Goal: Navigation & Orientation: Find specific page/section

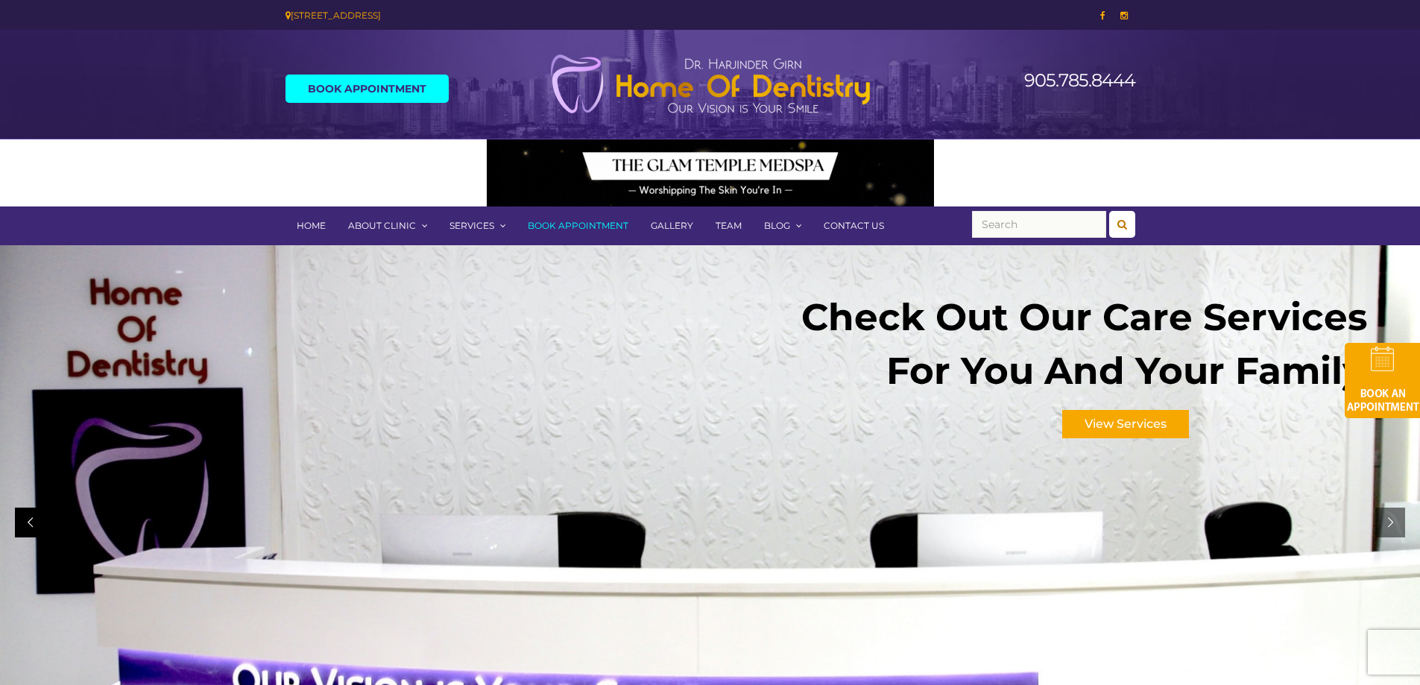
click at [28, 523] on div at bounding box center [30, 523] width 30 height 30
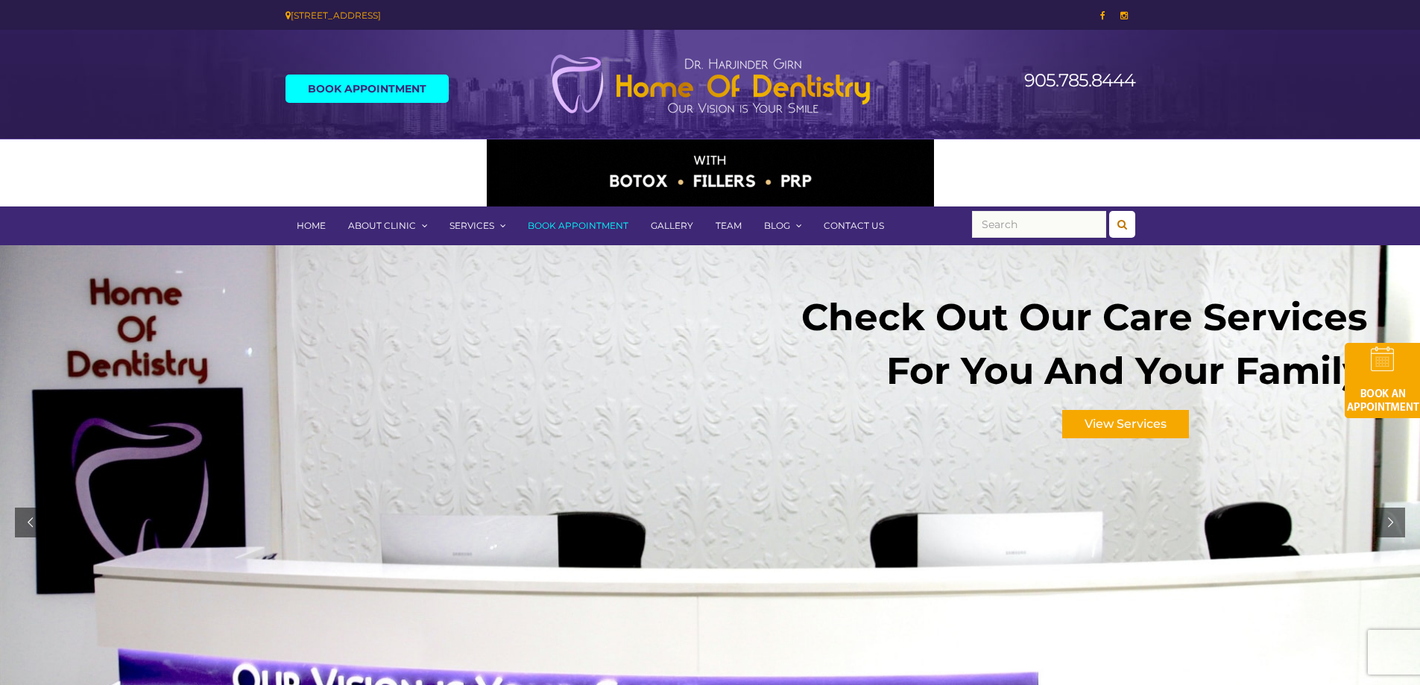
drag, startPoint x: 544, startPoint y: 534, endPoint x: 569, endPoint y: 580, distance: 52.4
click at [569, 580] on ul "Come Meet The Home of Dentistry Team! View Team Check Out Our Care Services For…" at bounding box center [710, 522] width 1420 height 555
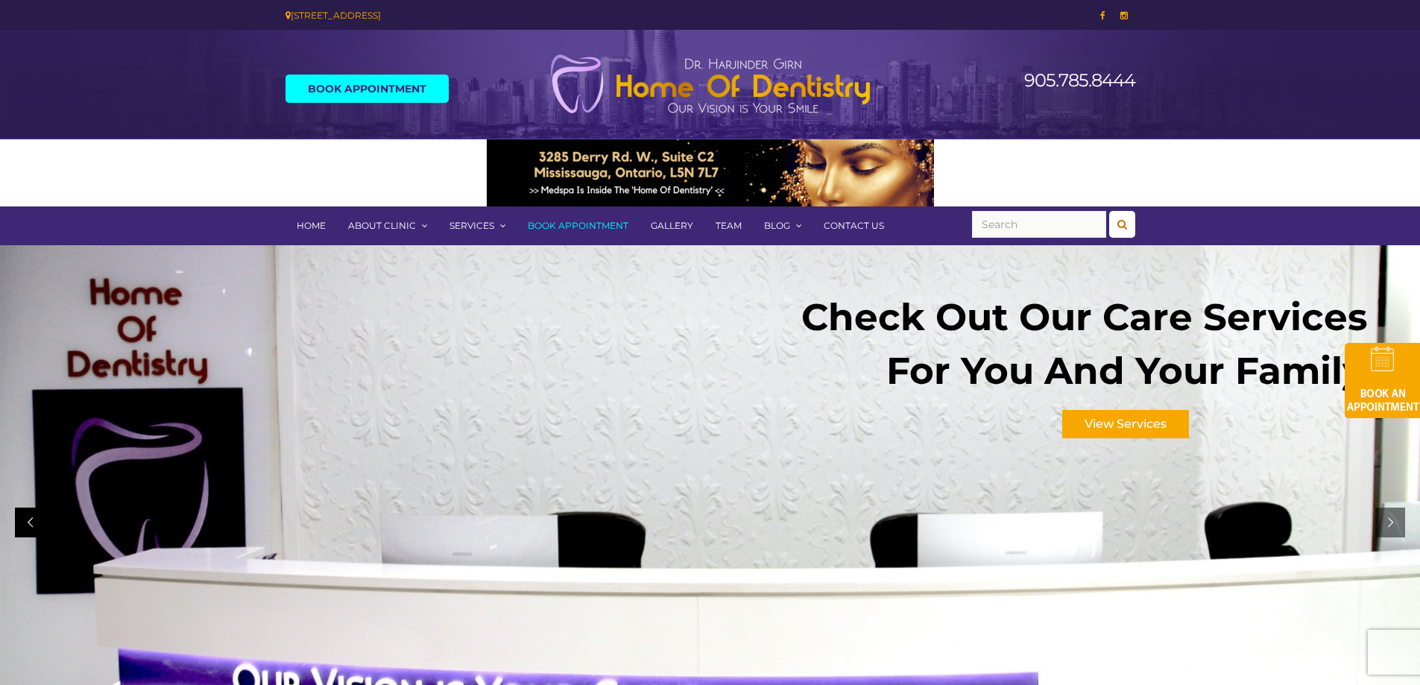
click at [16, 526] on div at bounding box center [30, 523] width 30 height 30
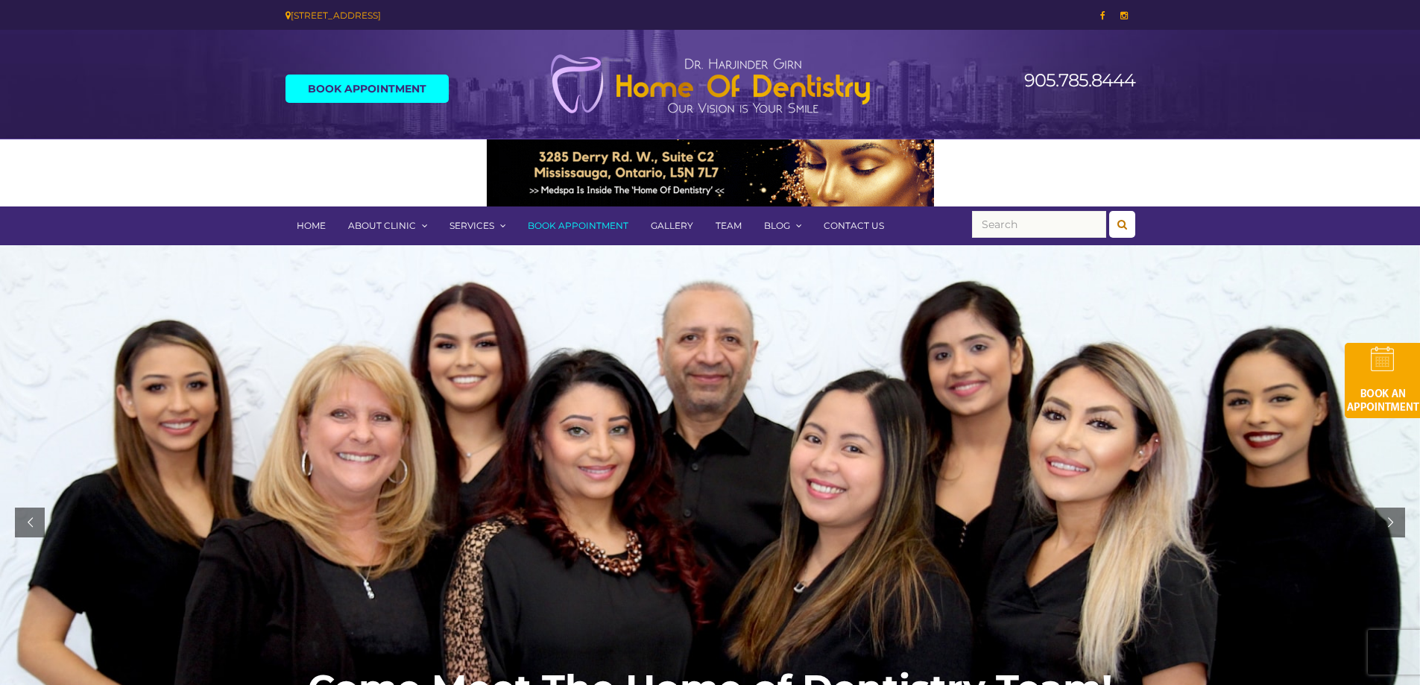
drag, startPoint x: 716, startPoint y: 566, endPoint x: 728, endPoint y: 479, distance: 88.0
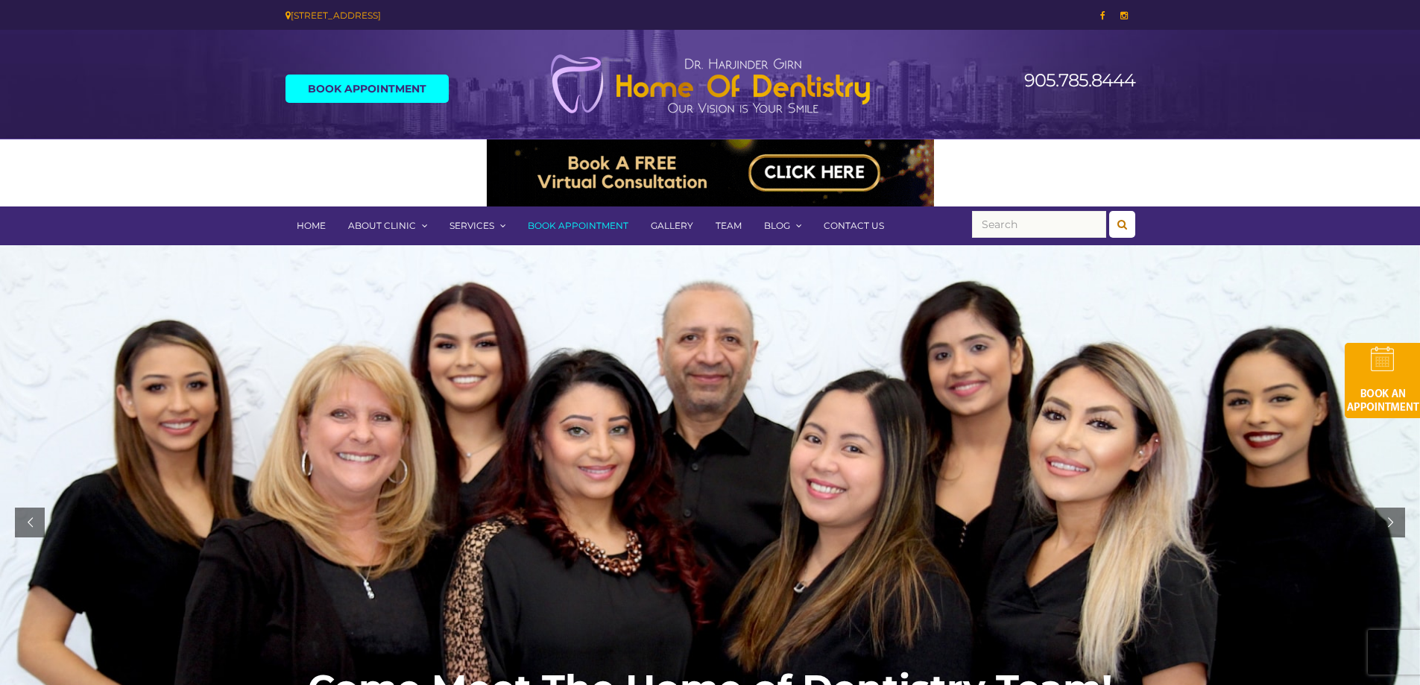
click at [728, 479] on div at bounding box center [710, 522] width 1420 height 555
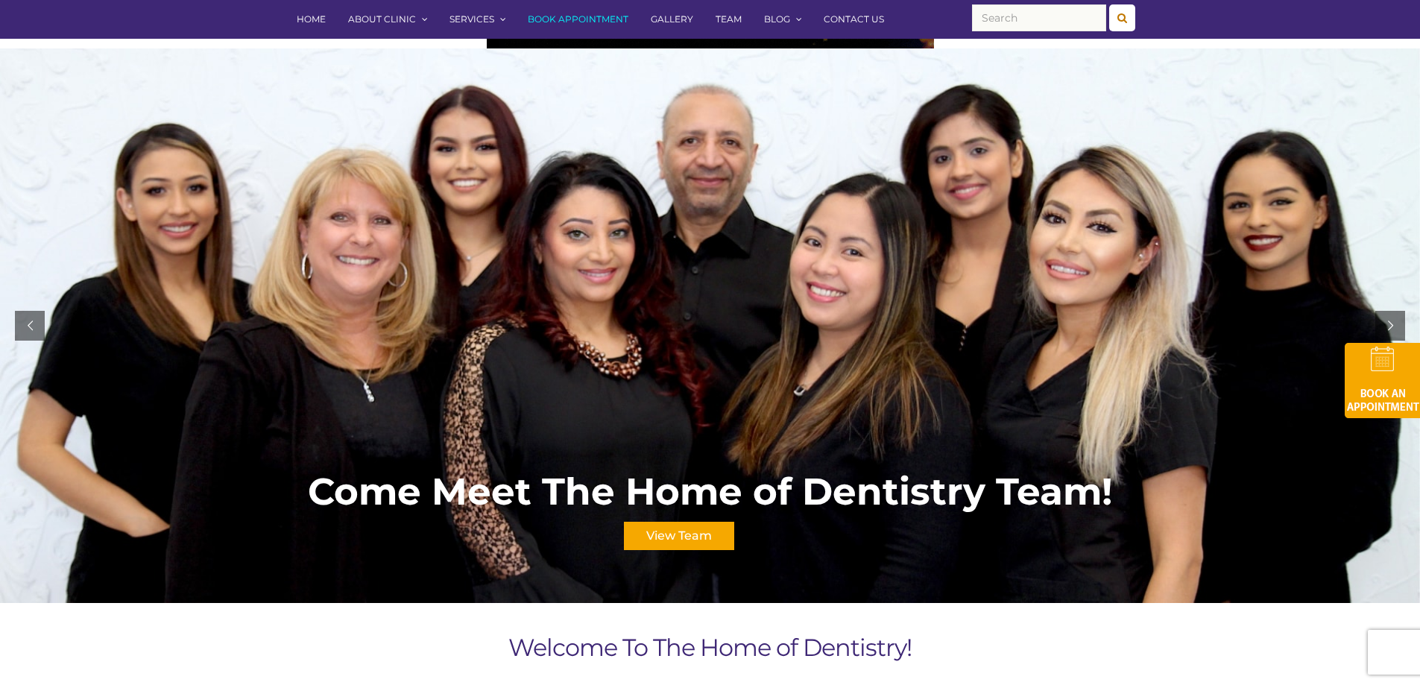
scroll to position [149, 0]
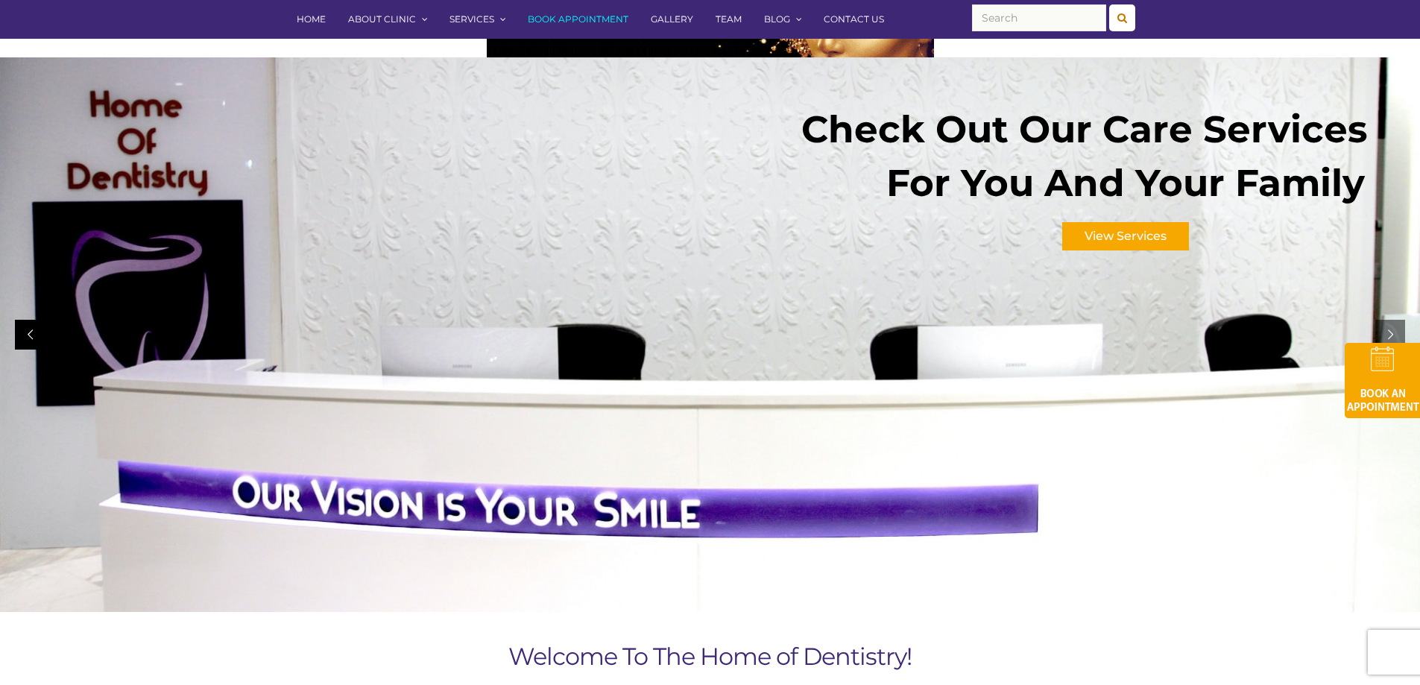
click at [35, 342] on div at bounding box center [30, 335] width 30 height 30
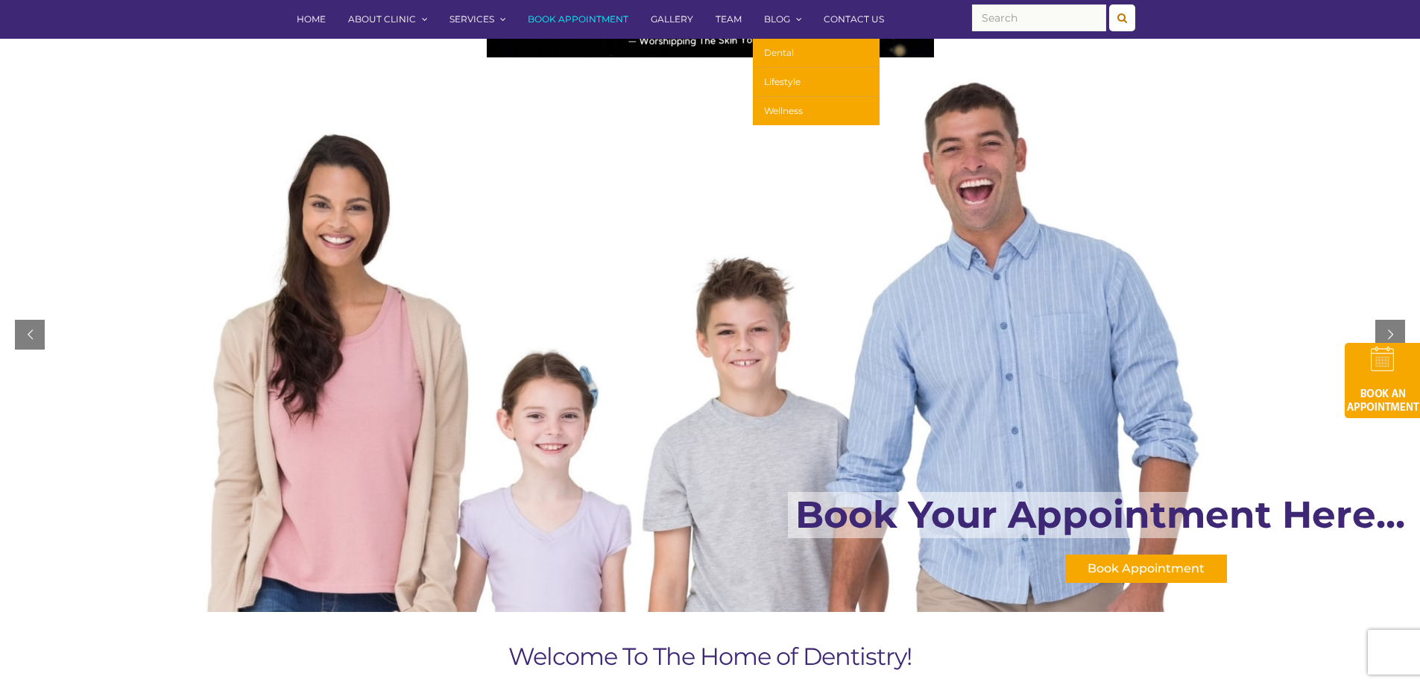
click at [784, 46] on link "Dental" at bounding box center [816, 53] width 127 height 29
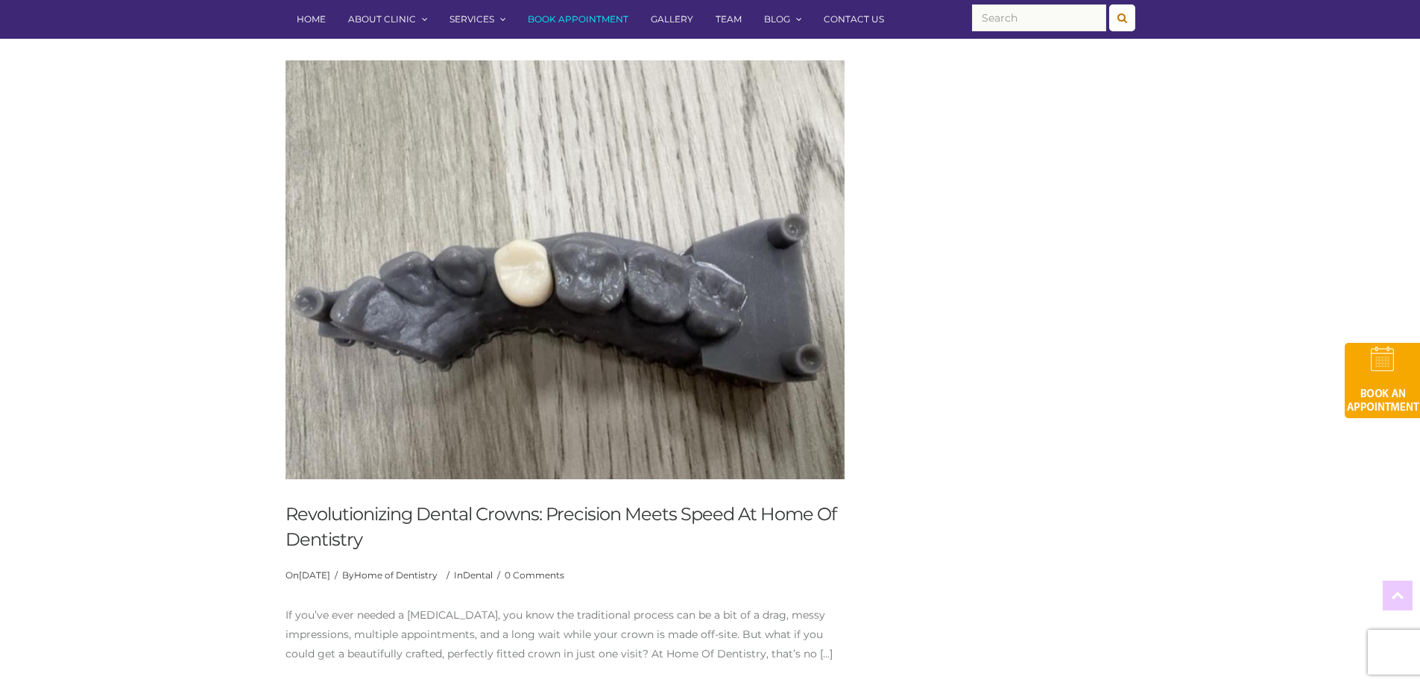
scroll to position [1044, 0]
